Goal: Task Accomplishment & Management: Manage account settings

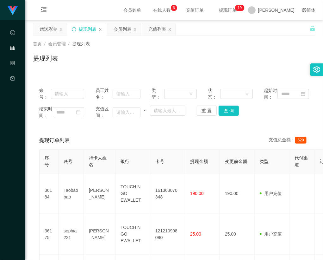
click at [73, 28] on icon "图标: sync" at bounding box center [74, 29] width 4 height 4
click at [75, 30] on icon "图标: sync" at bounding box center [74, 29] width 4 height 4
click at [74, 28] on icon "图标: sync" at bounding box center [74, 29] width 4 height 4
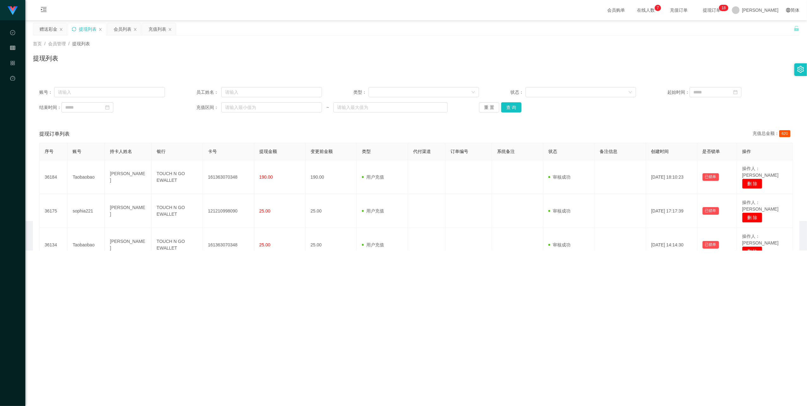
click at [323, 118] on div "账号： 员工姓名： 类型： 状态： 起始时间： 结束时间： 充值区间： ~ 重 置 查 询" at bounding box center [416, 100] width 767 height 38
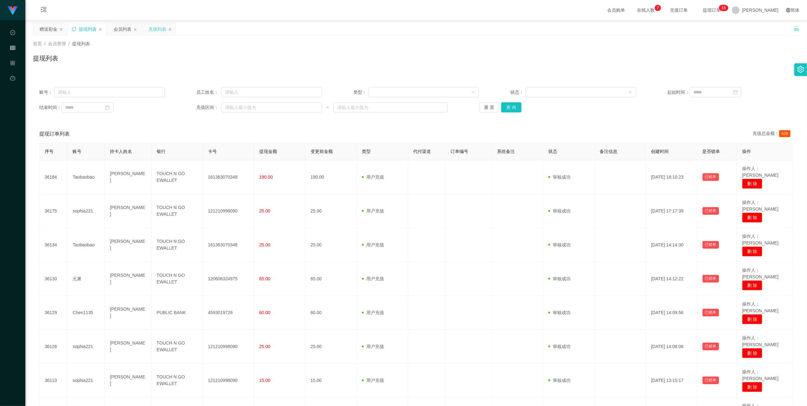
click at [160, 30] on div "充值列表" at bounding box center [157, 29] width 18 height 12
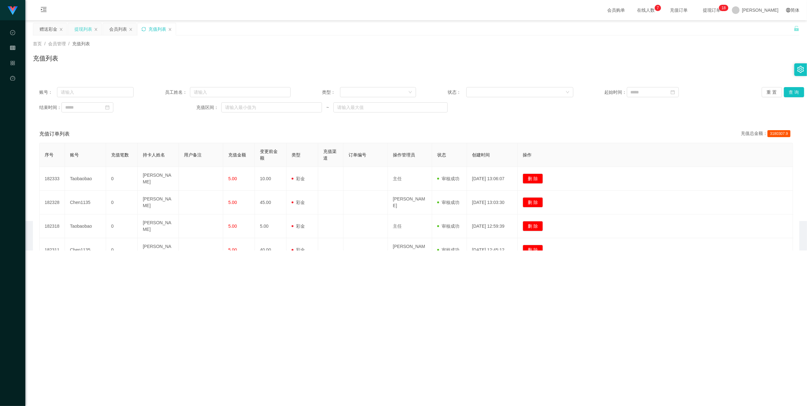
click at [145, 28] on icon "图标: sync" at bounding box center [144, 29] width 4 height 4
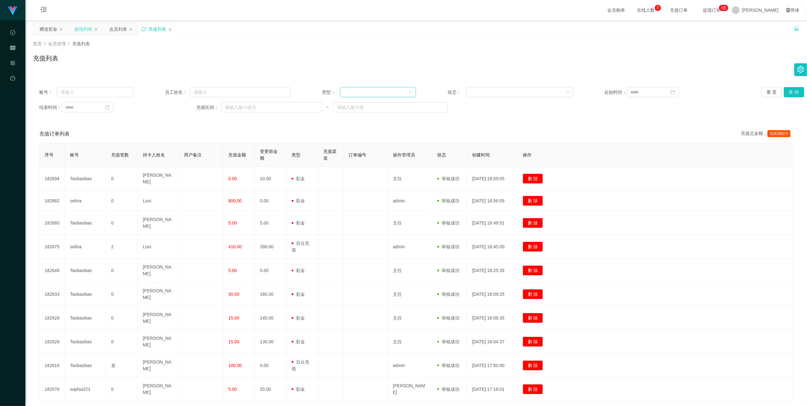
click at [323, 88] on div at bounding box center [376, 91] width 65 height 9
click at [323, 105] on li "后台充值" at bounding box center [376, 105] width 76 height 10
click at [323, 94] on button "查 询" at bounding box center [794, 92] width 20 height 10
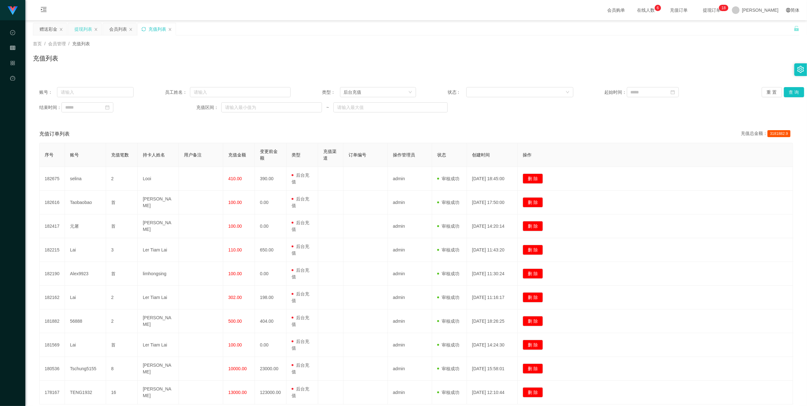
click at [144, 29] on icon "图标: sync" at bounding box center [144, 29] width 4 height 4
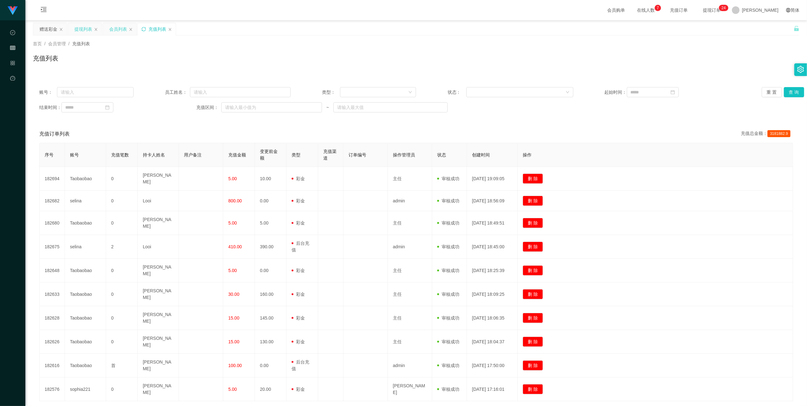
click at [114, 28] on div "会员列表" at bounding box center [118, 29] width 18 height 12
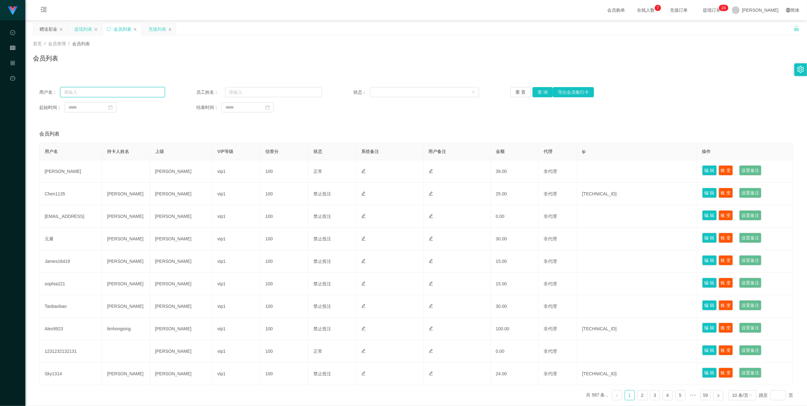
click at [135, 90] on input "text" at bounding box center [112, 92] width 105 height 10
paste input "Taobaobao"
type input "Taobaobao"
click at [323, 91] on button "查 询" at bounding box center [543, 92] width 20 height 10
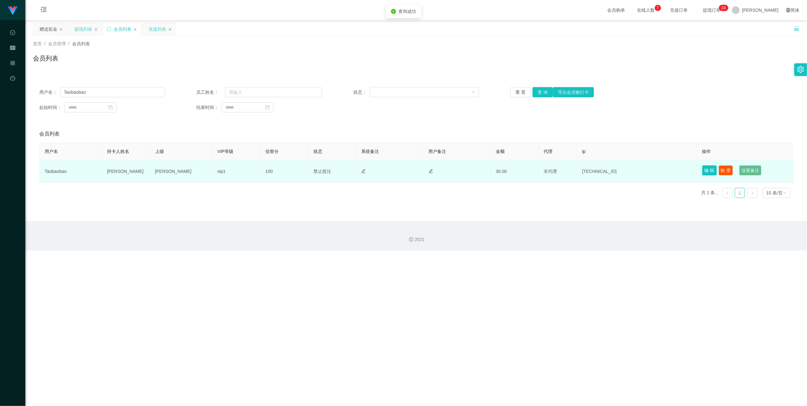
click at [323, 170] on button "编 辑" at bounding box center [709, 170] width 15 height 10
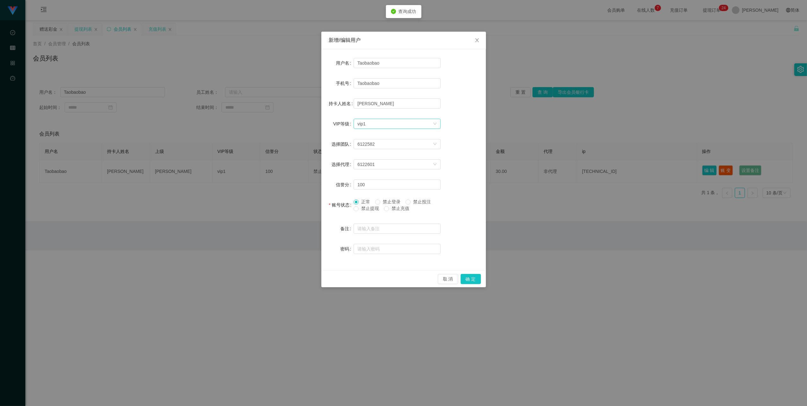
drag, startPoint x: 376, startPoint y: 123, endPoint x: 378, endPoint y: 128, distance: 5.7
click at [323, 123] on div "选择VIP等级 vip1" at bounding box center [394, 123] width 75 height 9
click at [323, 147] on li "VIP2" at bounding box center [397, 147] width 87 height 10
click at [323, 203] on span "禁止投注" at bounding box center [422, 201] width 23 height 5
click at [323, 259] on button "确 定" at bounding box center [471, 279] width 20 height 10
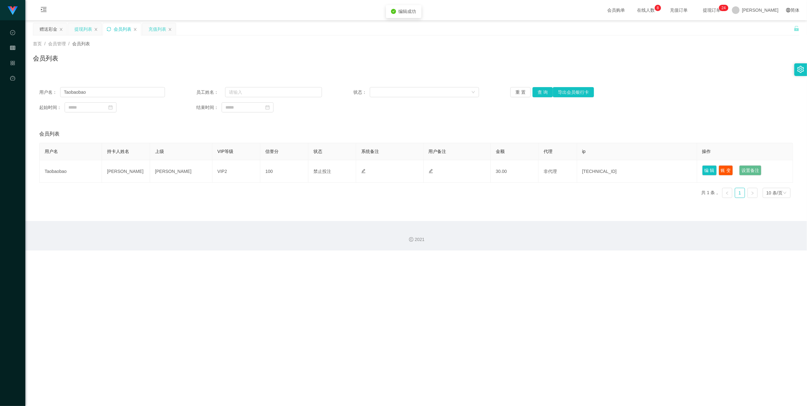
click at [109, 28] on icon "图标: sync" at bounding box center [109, 29] width 4 height 4
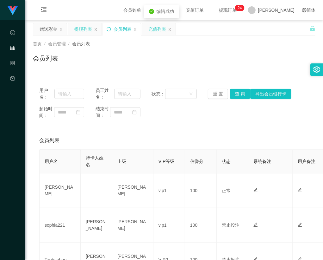
click at [79, 28] on div "提现列表" at bounding box center [83, 29] width 18 height 12
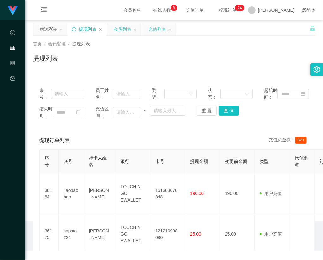
drag, startPoint x: 72, startPoint y: 29, endPoint x: 99, endPoint y: 23, distance: 27.6
click at [73, 28] on icon "图标: sync" at bounding box center [74, 29] width 4 height 4
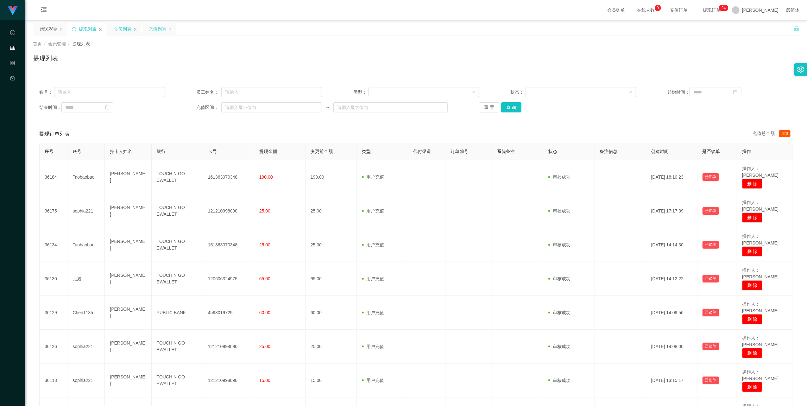
click at [75, 30] on icon "图标: sync" at bounding box center [74, 29] width 4 height 4
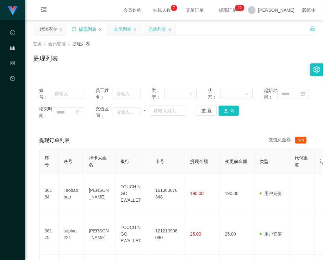
click at [73, 28] on icon "图标: sync" at bounding box center [74, 29] width 4 height 4
click at [75, 27] on icon "图标: sync" at bounding box center [74, 29] width 4 height 4
click at [73, 28] on icon "图标: sync" at bounding box center [74, 29] width 4 height 4
click at [74, 29] on icon "图标: sync" at bounding box center [74, 29] width 4 height 4
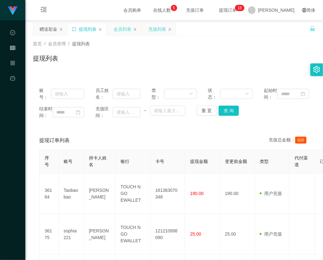
click at [75, 29] on icon "图标: sync" at bounding box center [74, 29] width 4 height 4
